Goal: Task Accomplishment & Management: Manage account settings

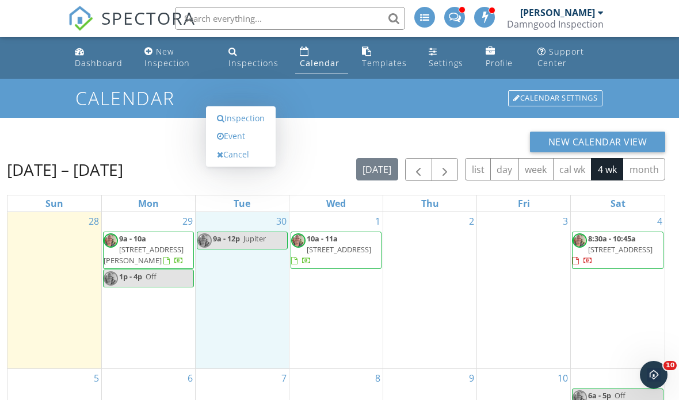
click at [251, 128] on link "Inspection" at bounding box center [240, 118] width 59 height 18
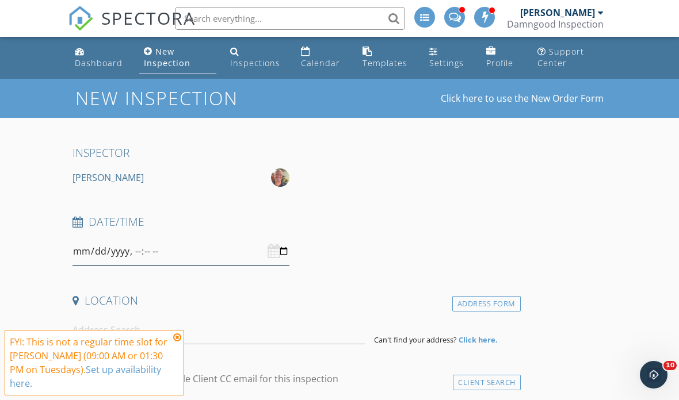
click at [207, 251] on input "datetime-local" at bounding box center [180, 252] width 217 height 28
type input "2025-09-30T09:00"
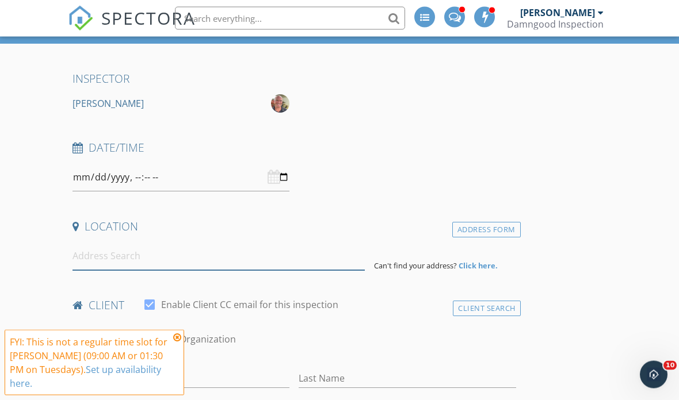
click at [261, 257] on input at bounding box center [218, 257] width 292 height 28
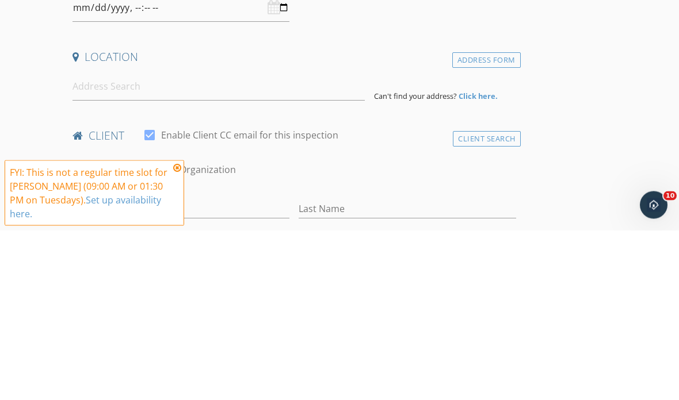
scroll to position [244, 0]
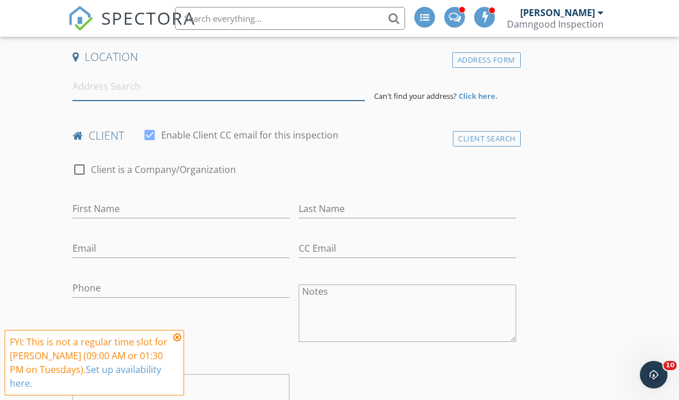
click at [187, 81] on input at bounding box center [218, 86] width 292 height 28
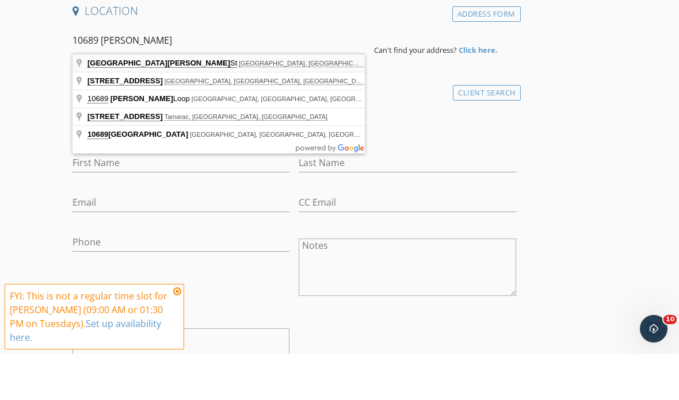
type input "10689 SE Linden St, Jupiter, FL, USA"
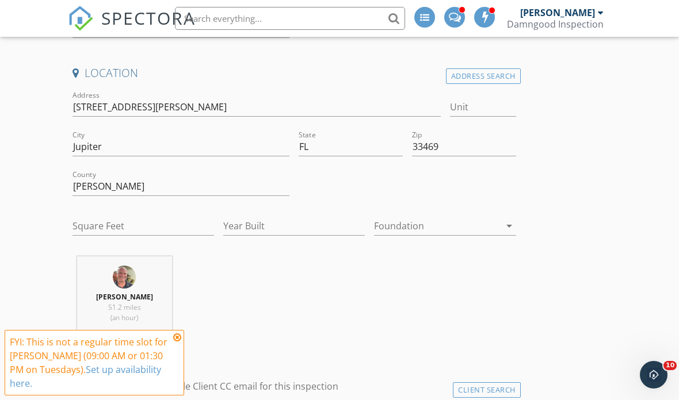
scroll to position [229, 0]
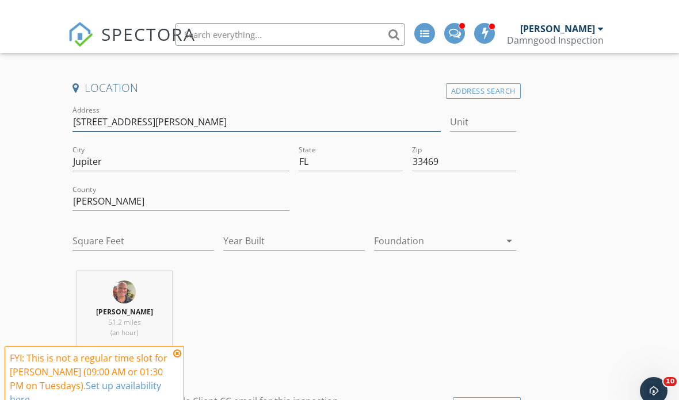
click at [189, 116] on input "10689 SE Linden St" at bounding box center [256, 106] width 368 height 19
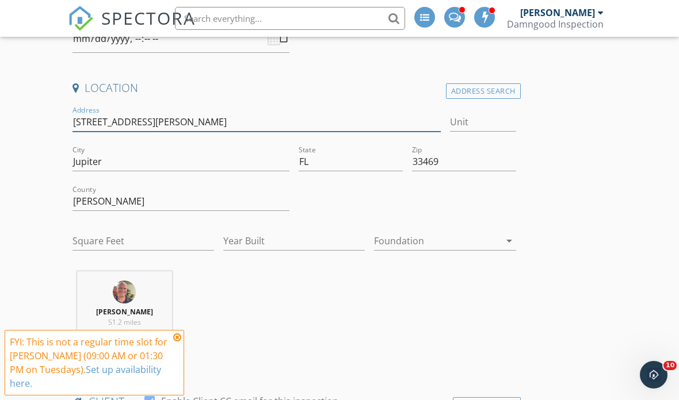
scroll to position [212, 0]
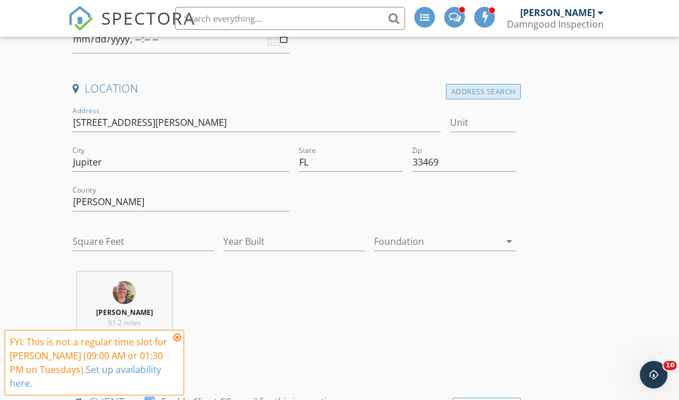
click at [487, 84] on div "Address Search" at bounding box center [483, 92] width 75 height 16
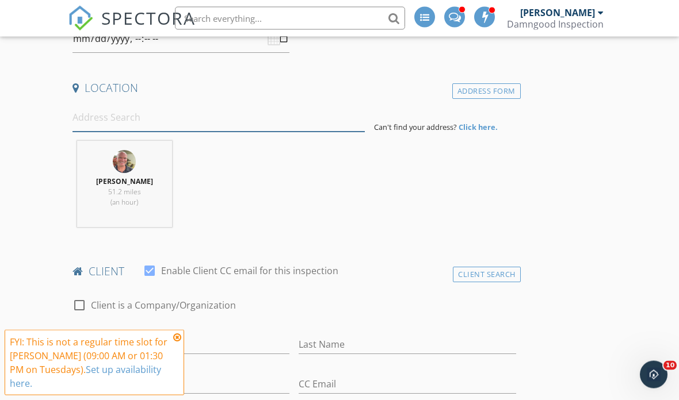
click at [161, 117] on input at bounding box center [218, 118] width 292 height 28
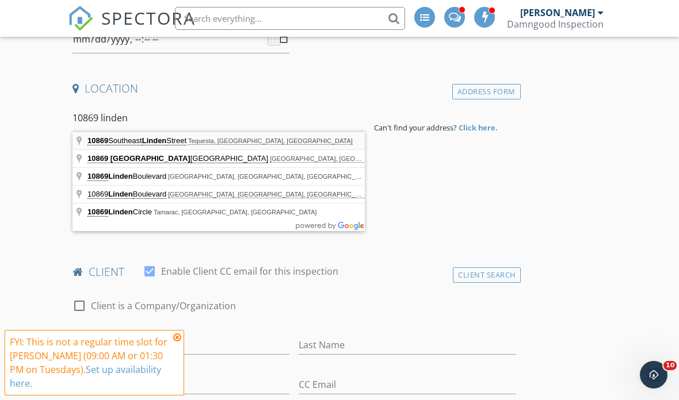
type input "10869 Southeast Linden Street, Tequesta, FL, USA"
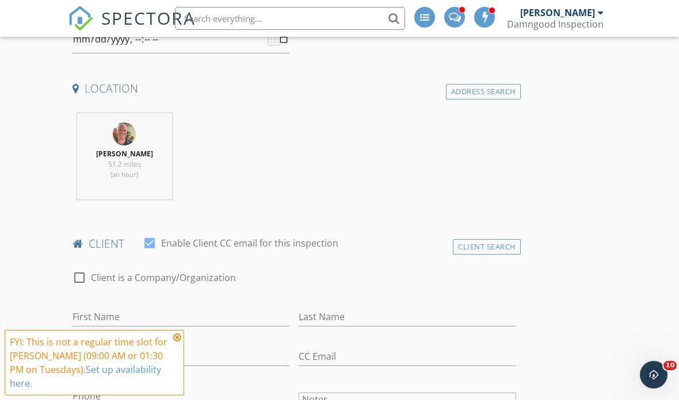
scroll to position [213, 0]
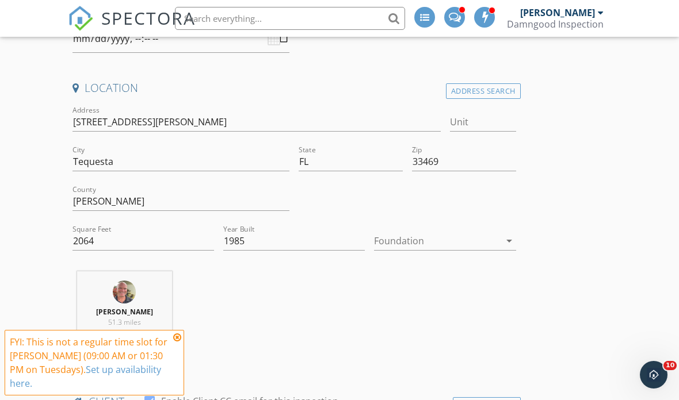
click at [429, 238] on div at bounding box center [436, 241] width 125 height 18
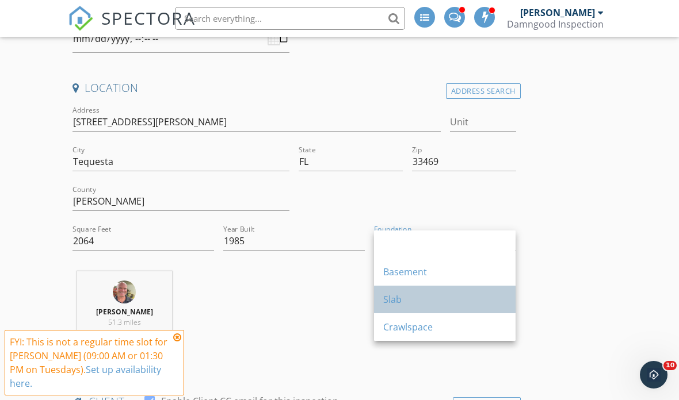
click at [402, 296] on div "Slab" at bounding box center [444, 300] width 123 height 14
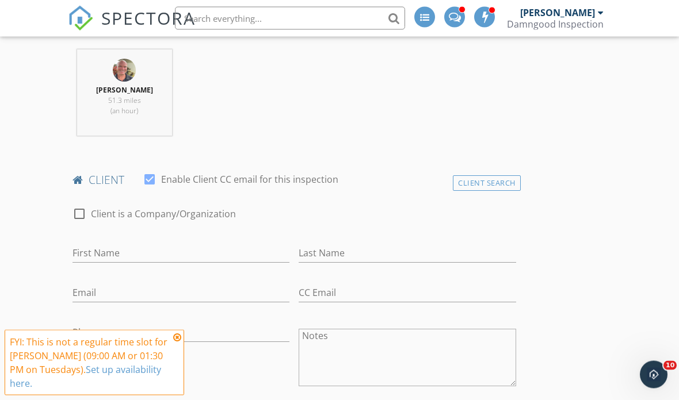
scroll to position [435, 0]
click at [164, 244] on input "First Name" at bounding box center [180, 253] width 217 height 19
type input "Donald"
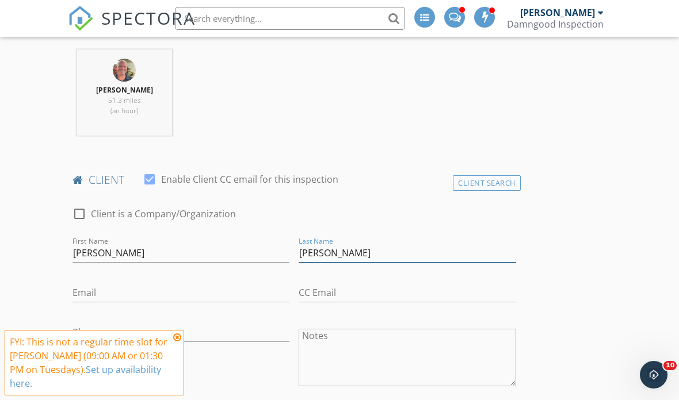
type input "Copeland Jr"
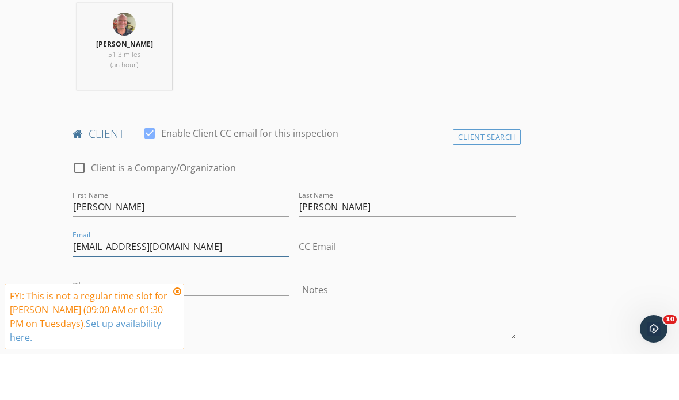
type input "dlcjr54@gmail.com"
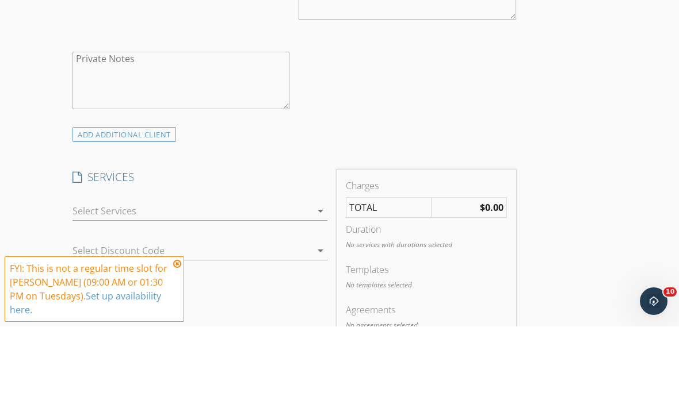
scroll to position [731, 0]
type input "561-719-6745"
click at [296, 273] on div at bounding box center [191, 282] width 239 height 18
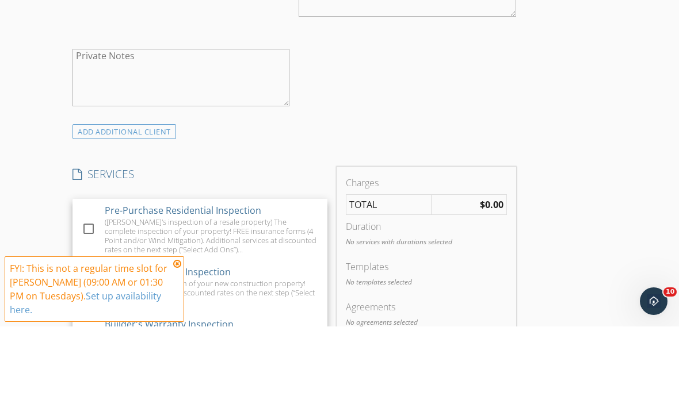
scroll to position [805, 0]
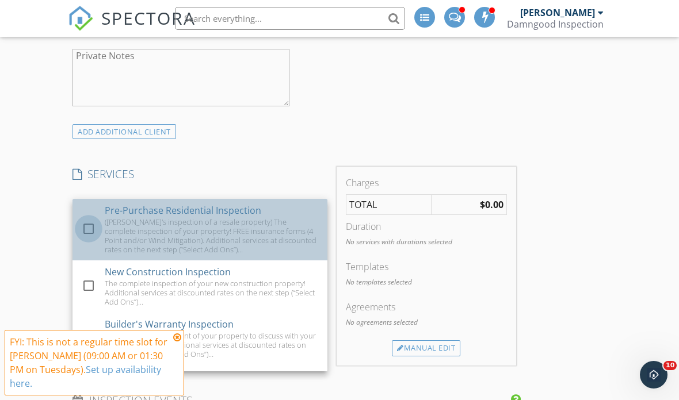
click at [88, 219] on div at bounding box center [89, 229] width 20 height 20
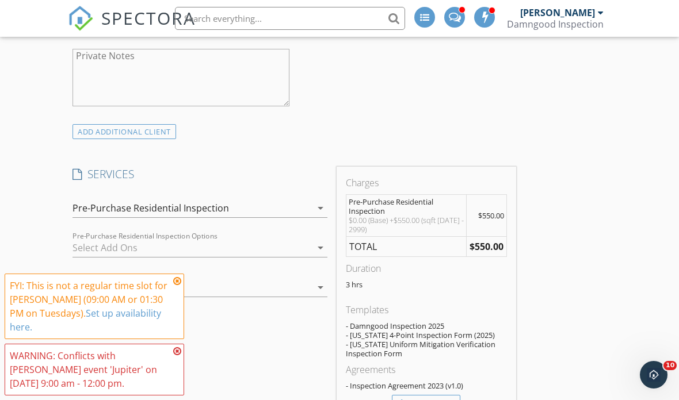
click at [129, 247] on div at bounding box center [191, 248] width 239 height 18
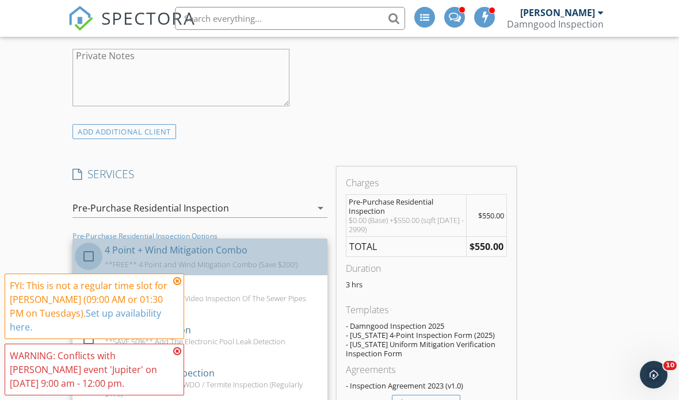
click at [90, 247] on div at bounding box center [89, 257] width 20 height 20
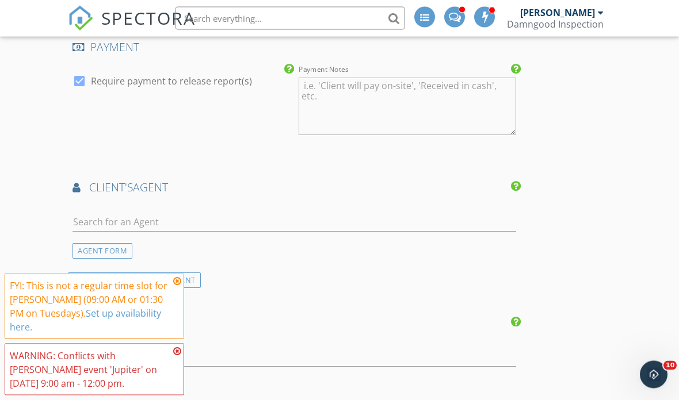
scroll to position [1324, 0]
click at [258, 218] on input "text" at bounding box center [294, 222] width 444 height 19
type input "Tim"
click at [167, 275] on li "Tim Fell" at bounding box center [294, 280] width 442 height 32
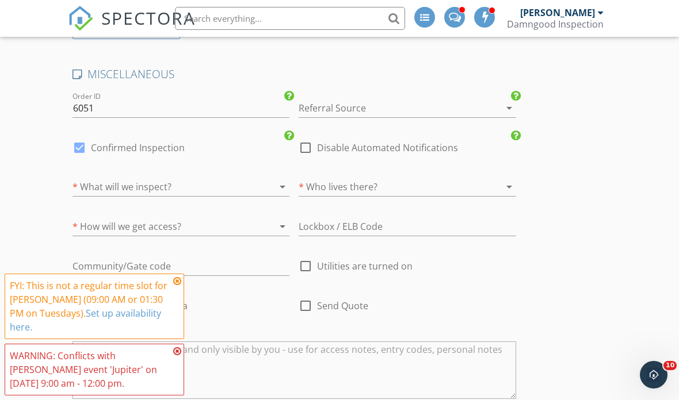
scroll to position [2036, 0]
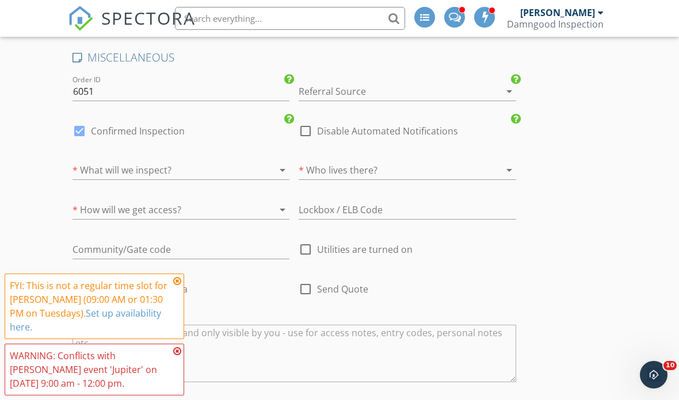
click at [221, 168] on div at bounding box center [164, 170] width 185 height 18
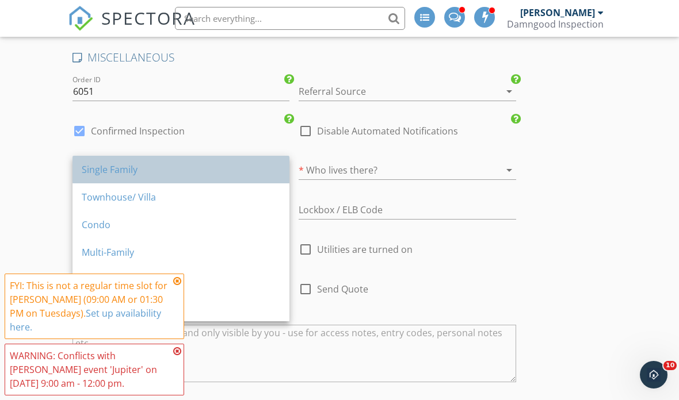
click at [113, 177] on div "Single Family" at bounding box center [181, 170] width 198 height 28
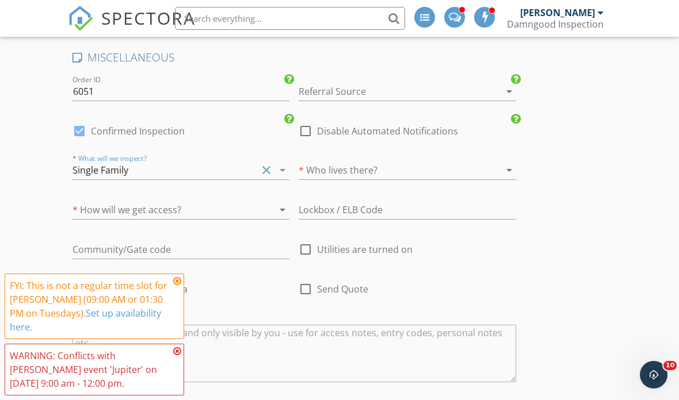
click at [369, 167] on div at bounding box center [391, 170] width 185 height 18
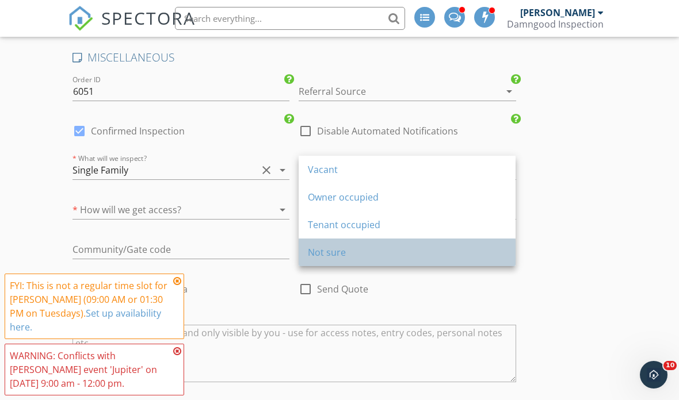
click at [341, 255] on div "Not sure" at bounding box center [407, 253] width 198 height 14
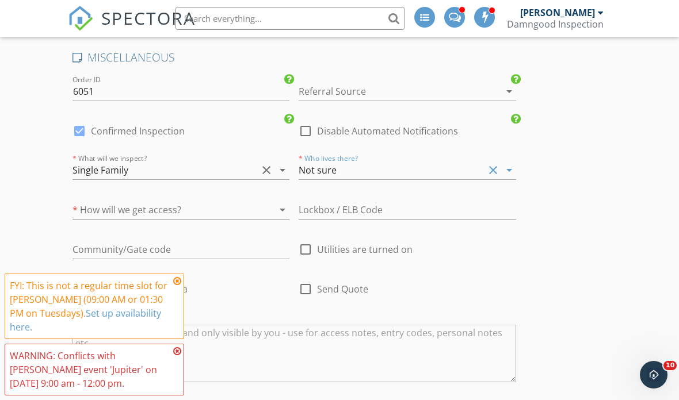
click at [212, 204] on div at bounding box center [164, 210] width 185 height 18
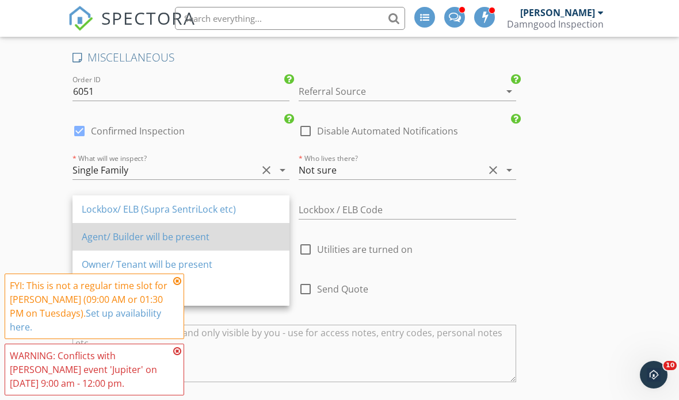
click at [123, 236] on div "Agent/ Builder will be present" at bounding box center [181, 237] width 198 height 14
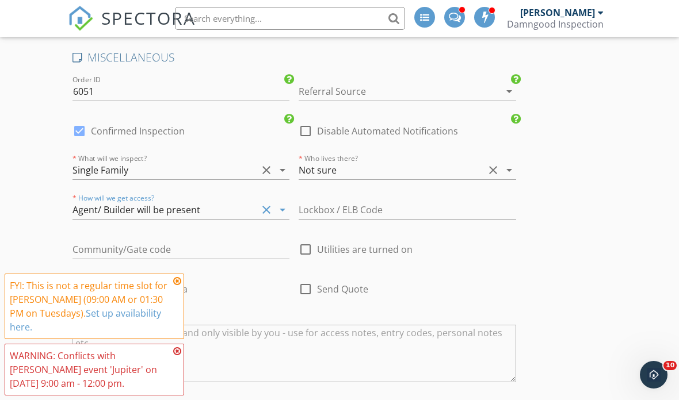
click at [312, 243] on div at bounding box center [306, 250] width 20 height 20
checkbox input "true"
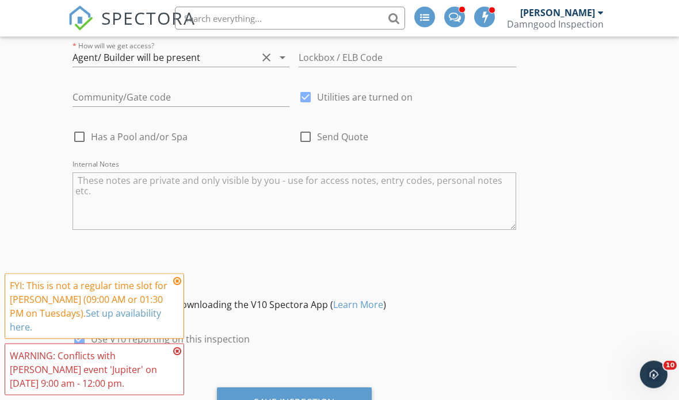
scroll to position [2191, 0]
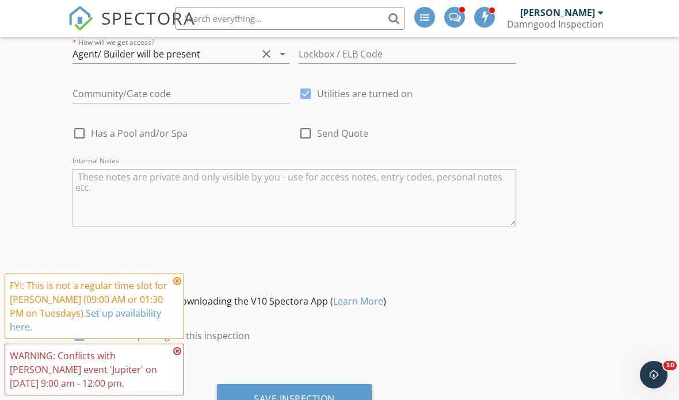
click at [179, 286] on icon at bounding box center [177, 281] width 8 height 9
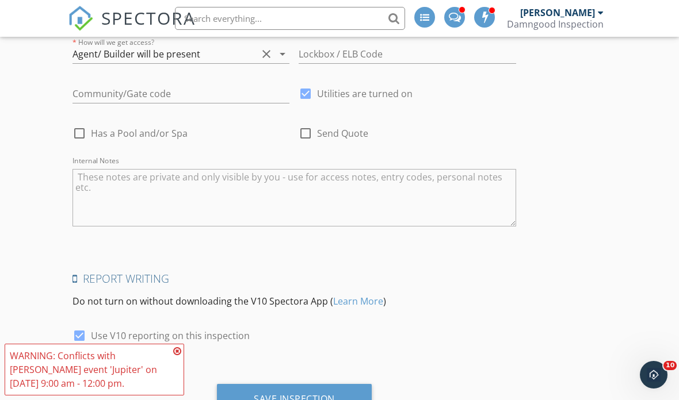
click at [173, 356] on icon at bounding box center [177, 351] width 8 height 9
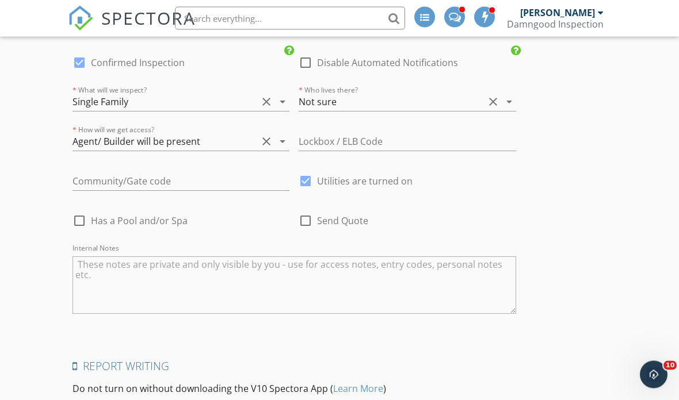
scroll to position [2237, 0]
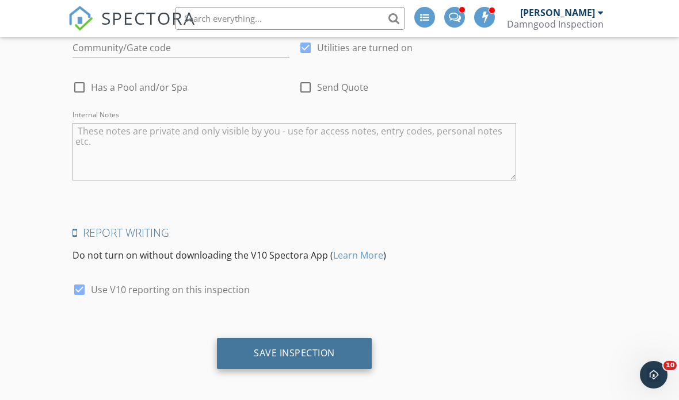
click at [278, 348] on div "Save Inspection" at bounding box center [294, 354] width 81 height 12
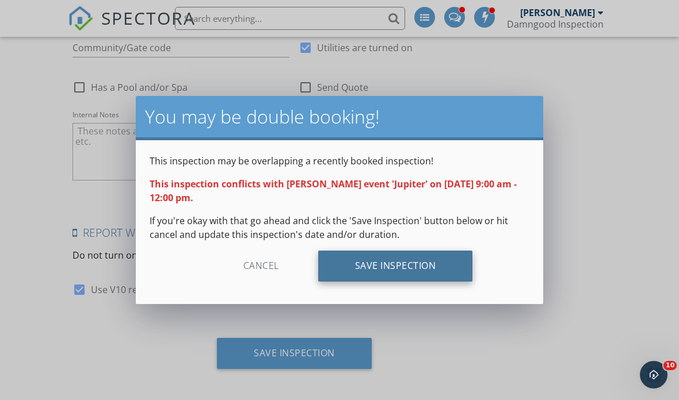
click at [403, 269] on div "Save Inspection" at bounding box center [395, 266] width 155 height 31
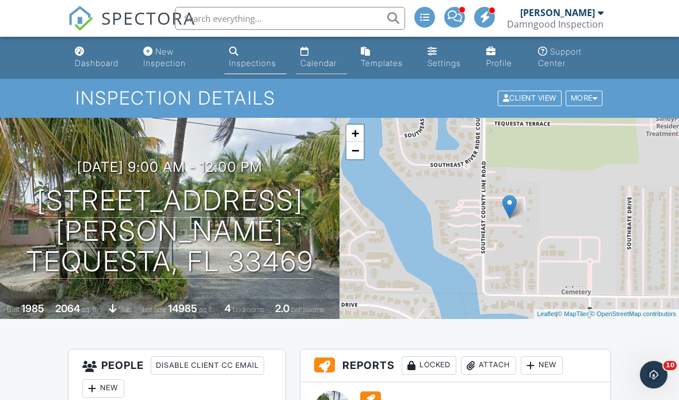
click at [320, 61] on div "Calendar" at bounding box center [318, 63] width 36 height 10
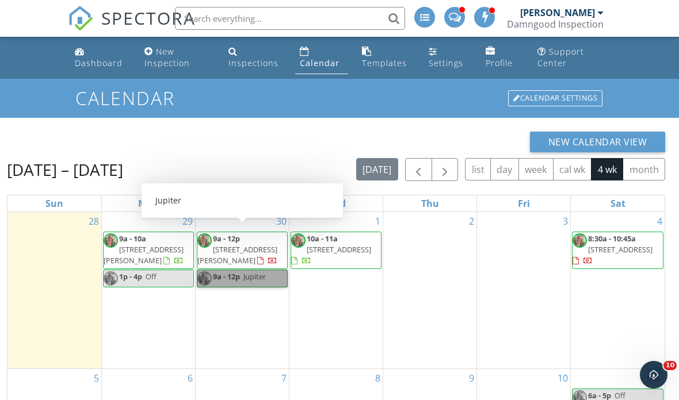
click at [251, 277] on link "9a - 12p Jupiter" at bounding box center [242, 279] width 91 height 18
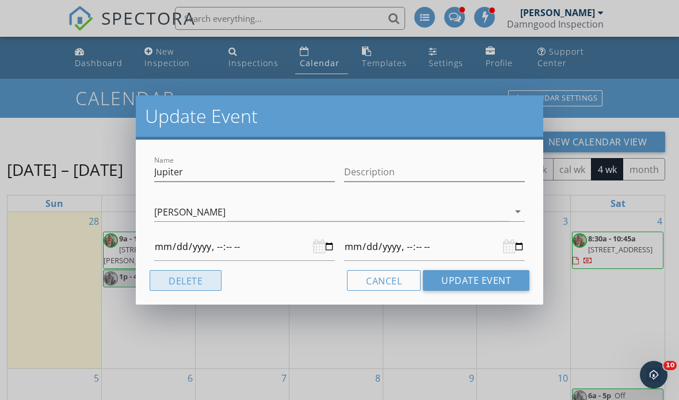
click at [203, 279] on button "Delete" at bounding box center [186, 280] width 72 height 21
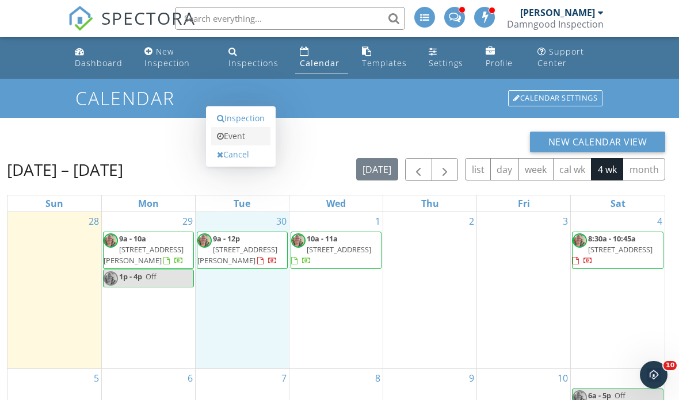
click at [242, 146] on link "Event" at bounding box center [240, 136] width 59 height 18
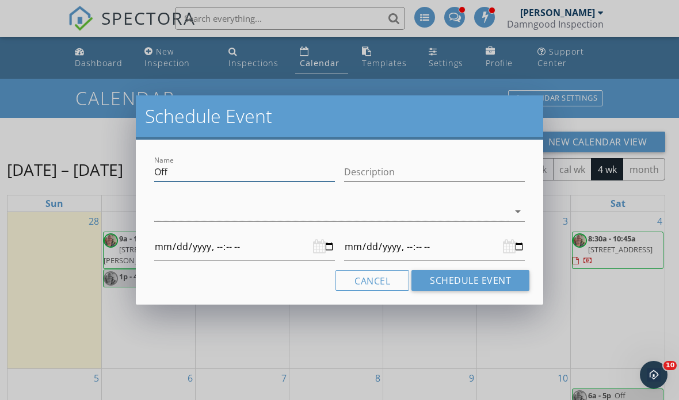
click at [226, 170] on input "Off" at bounding box center [244, 172] width 181 height 19
type input "Of"
type input "[DATE]T00:00"
type input "O"
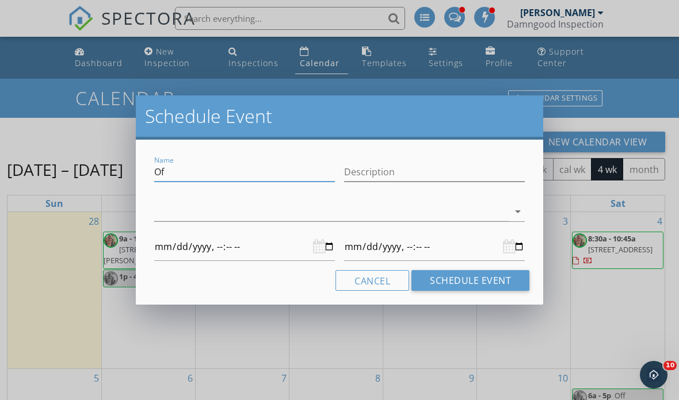
type input "[DATE]T00:00"
type input "P"
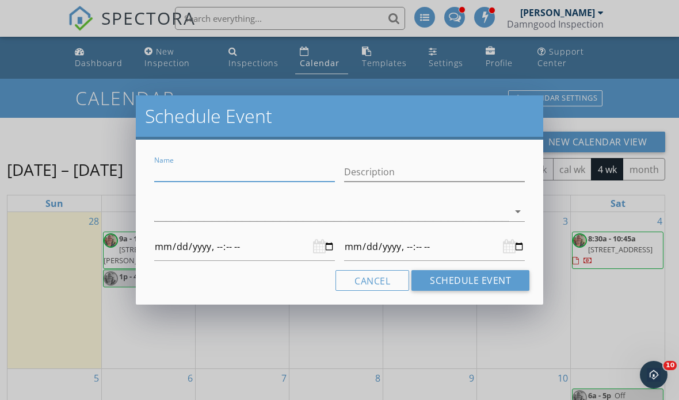
type input "[DATE]T00:00"
type input "Pa"
type input "[DATE]T00:00"
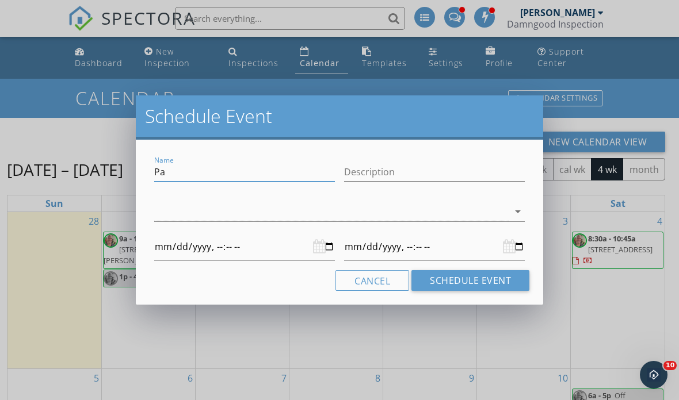
type input "Pai"
type input "[DATE]T00:00"
type input "Paig"
type input "[DATE]T00:00"
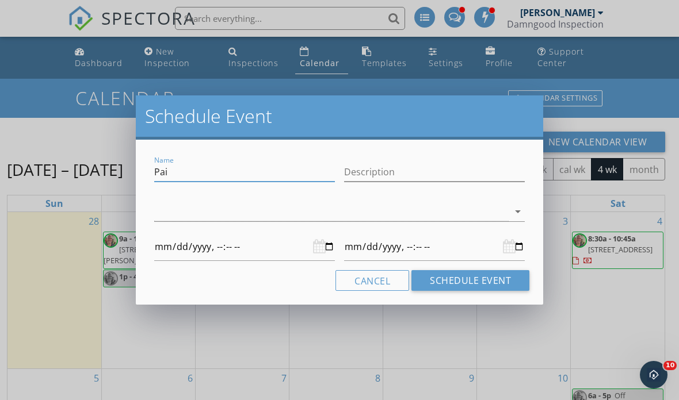
type input "[DATE]T00:00"
type input "[PERSON_NAME]"
type input "[DATE]T00:00"
type input "[PERSON_NAME]"
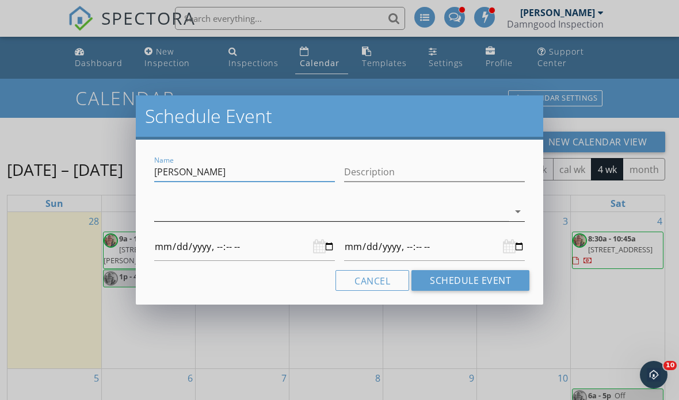
click at [314, 208] on div at bounding box center [331, 212] width 354 height 19
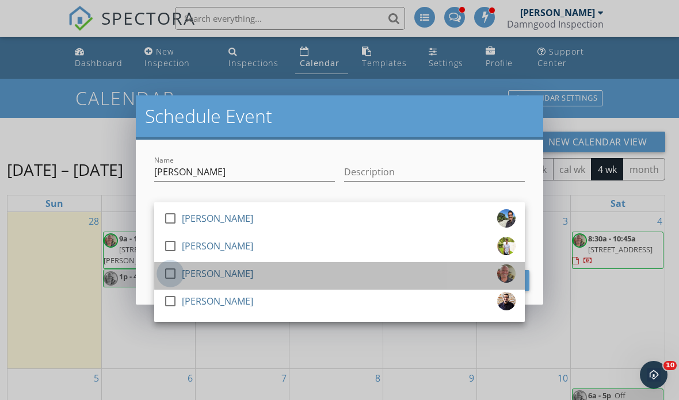
click at [174, 272] on div at bounding box center [171, 274] width 20 height 20
type input "[DATE]T00:00"
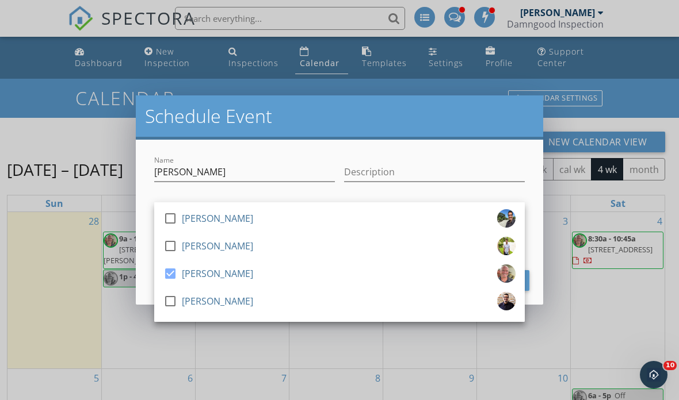
click at [280, 154] on div "Name [PERSON_NAME]" at bounding box center [245, 174] width 190 height 40
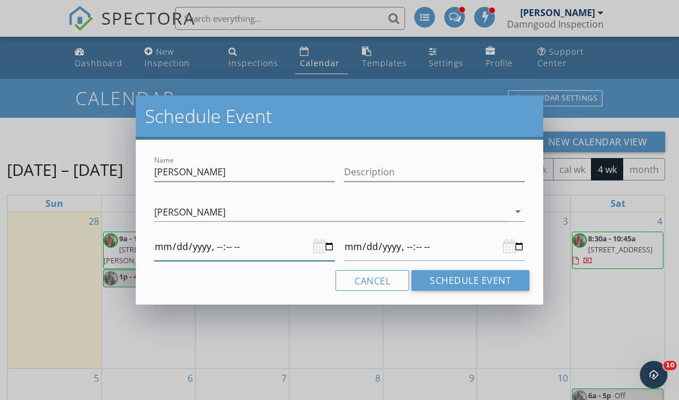
click at [257, 243] on input "datetime-local" at bounding box center [244, 247] width 181 height 28
type input "[DATE]T01:00"
type input "[DATE]T01:30"
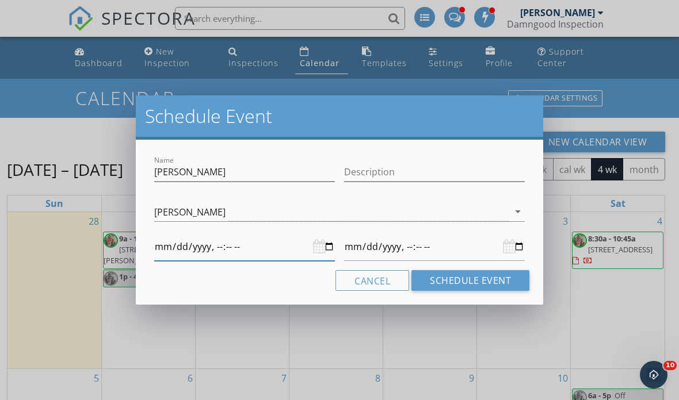
type input "[DATE]T13:30"
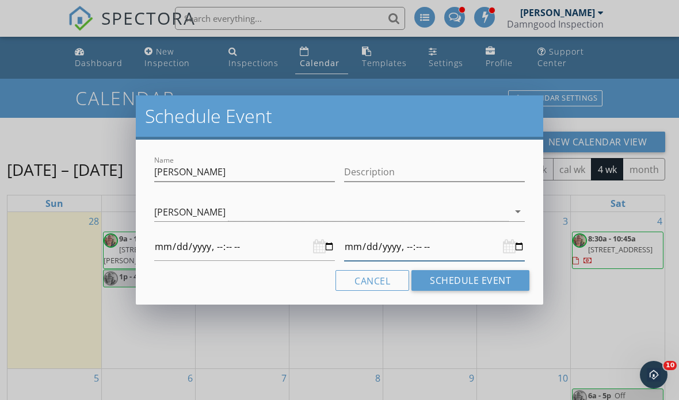
click at [434, 250] on input "datetime-local" at bounding box center [434, 247] width 181 height 28
type input "[DATE]T13:30"
type input "[DATE]T15:30"
type input "[DATE]T13:30"
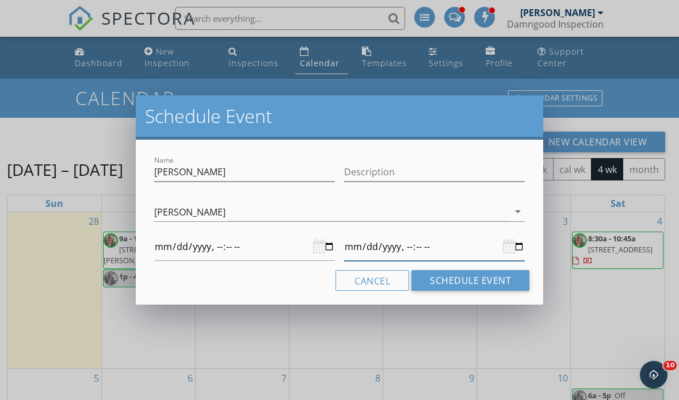
type input "[DATE]T16:30"
type input "[DATE]T13:30"
type input "[DATE]T16:30"
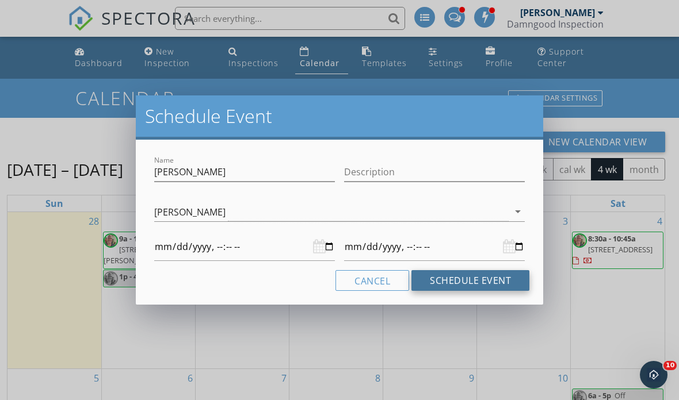
click at [478, 278] on button "Schedule Event" at bounding box center [470, 280] width 118 height 21
